Goal: Task Accomplishment & Management: Complete application form

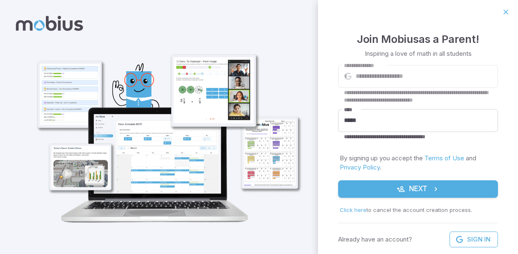
scroll to position [24, 0]
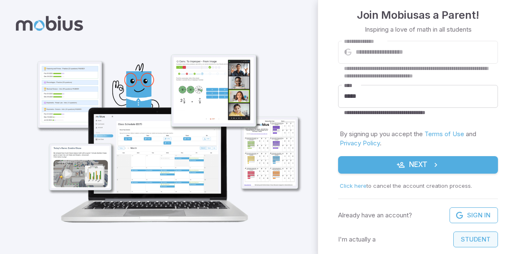
click at [475, 242] on button "Student" at bounding box center [475, 240] width 45 height 16
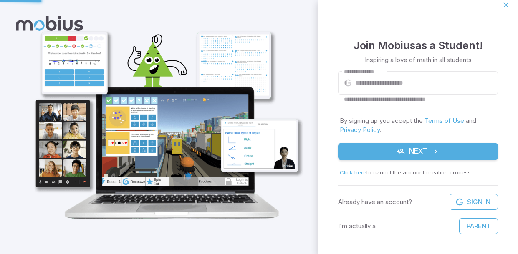
scroll to position [7, 0]
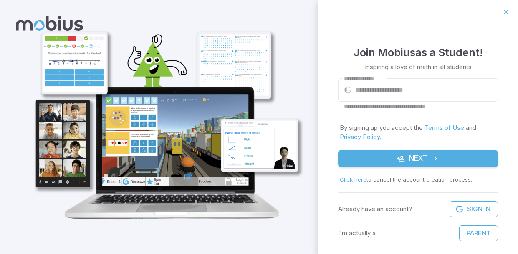
click at [428, 156] on button "Next" at bounding box center [418, 159] width 160 height 18
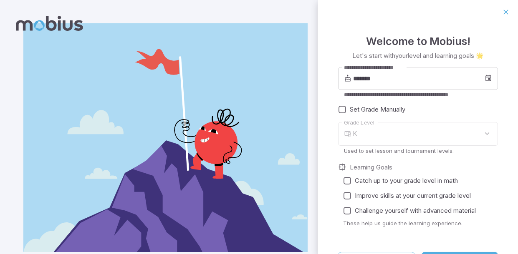
type input "*"
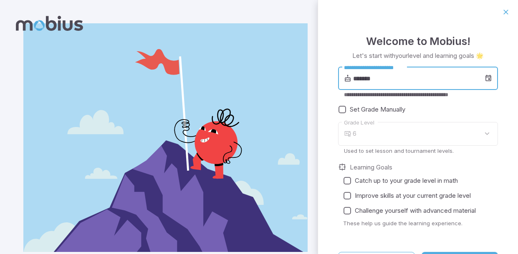
click at [364, 78] on input "*******" at bounding box center [418, 78] width 131 height 23
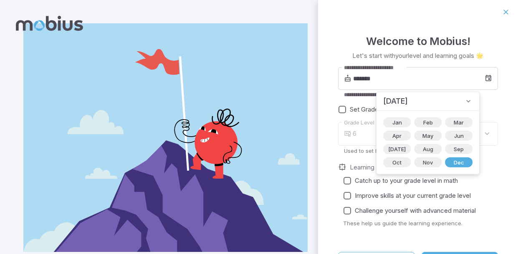
click at [464, 98] on icon at bounding box center [468, 101] width 8 height 8
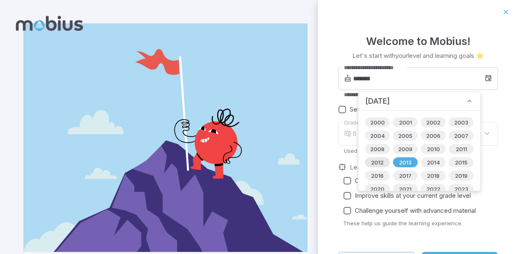
click at [381, 164] on span "2012" at bounding box center [377, 162] width 23 height 8
type input "*******"
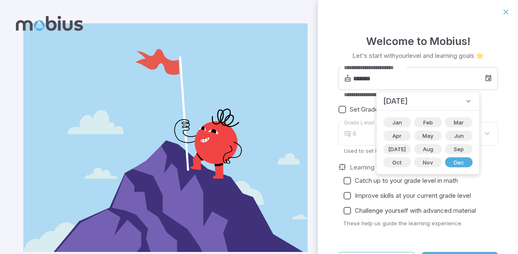
type input "*"
click at [507, 111] on div "**********" at bounding box center [418, 151] width 200 height 254
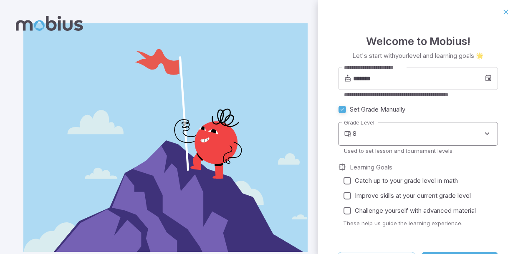
click at [486, 135] on body "**********" at bounding box center [259, 139] width 518 height 278
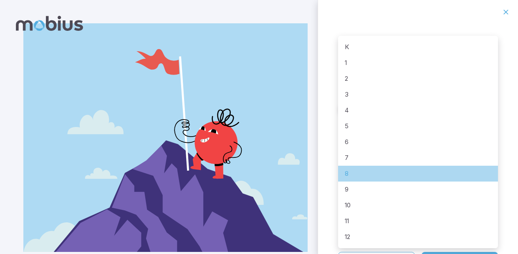
click at [425, 178] on li "8" at bounding box center [418, 174] width 160 height 16
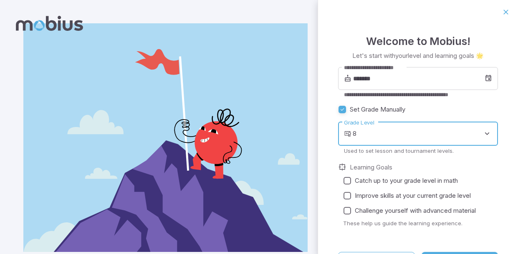
scroll to position [24, 0]
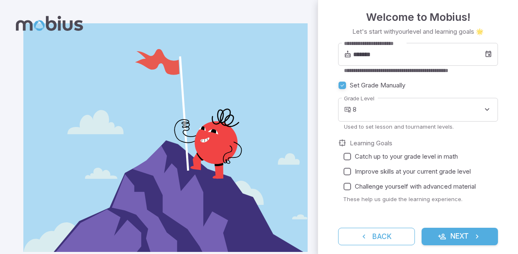
click at [406, 173] on span "Improve skills at your current grade level" at bounding box center [413, 171] width 116 height 9
click at [394, 185] on span "Challenge yourself with advanced material" at bounding box center [415, 186] width 121 height 9
click at [440, 239] on icon "submit" at bounding box center [442, 237] width 8 height 8
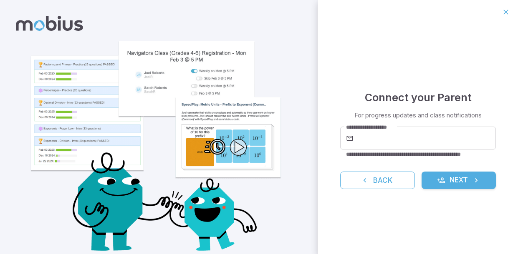
scroll to position [42, 0]
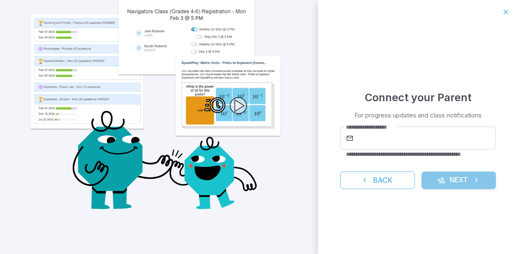
click at [434, 183] on button "Next" at bounding box center [458, 181] width 75 height 18
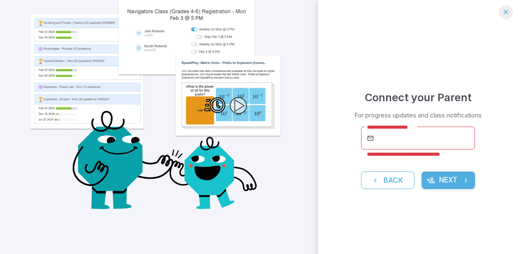
click at [507, 15] on icon "button" at bounding box center [505, 12] width 8 height 8
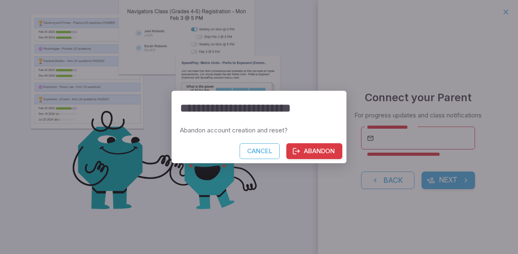
click at [312, 151] on button "Abandon" at bounding box center [314, 151] width 56 height 16
